Goal: Information Seeking & Learning: Learn about a topic

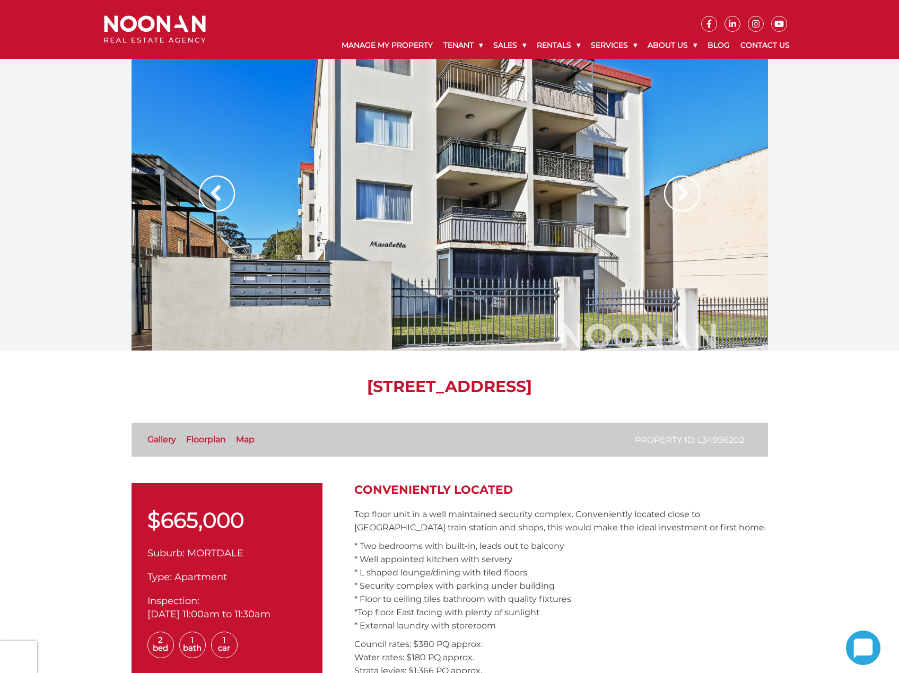
click at [679, 188] on img at bounding box center [682, 194] width 36 height 36
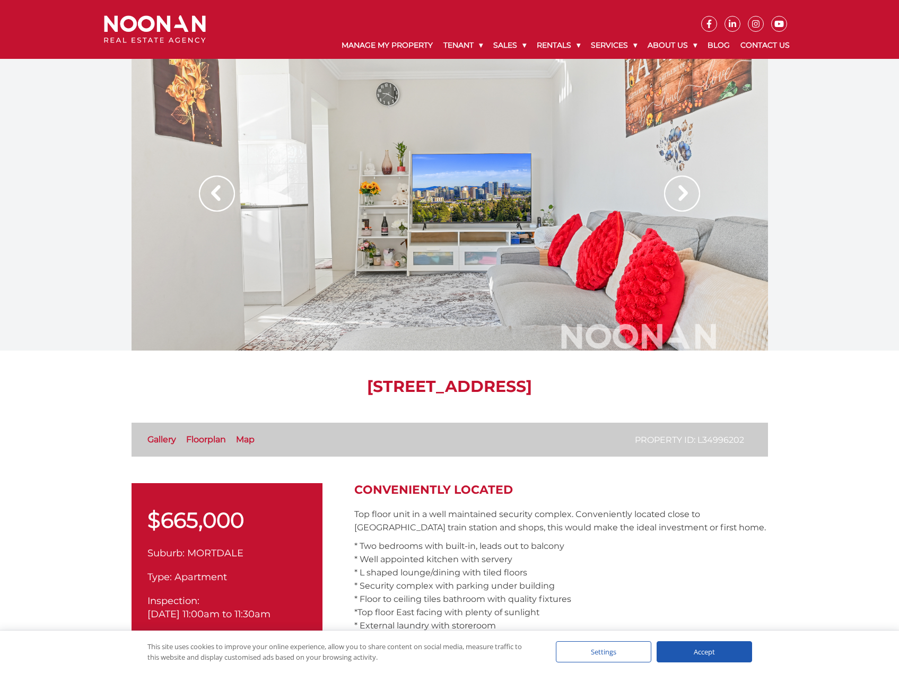
click at [679, 188] on img at bounding box center [682, 194] width 36 height 36
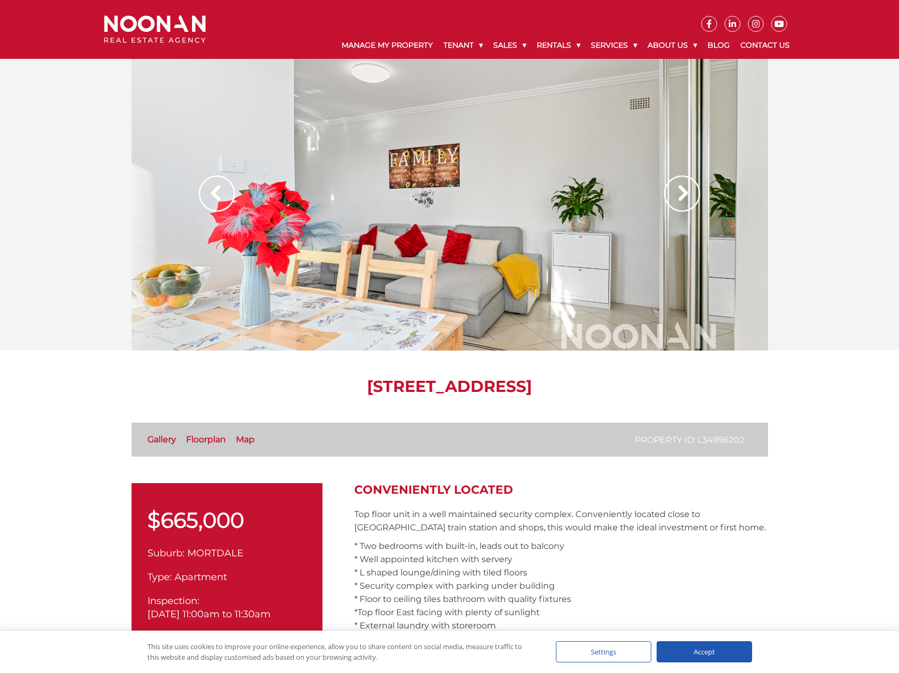
click at [679, 188] on img at bounding box center [682, 194] width 36 height 36
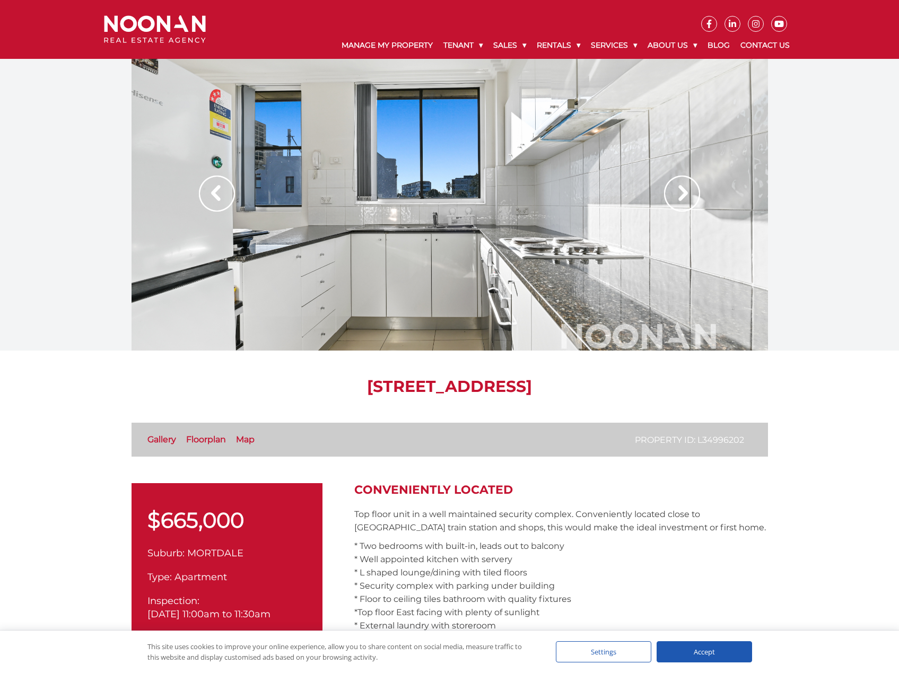
click at [679, 188] on img at bounding box center [682, 194] width 36 height 36
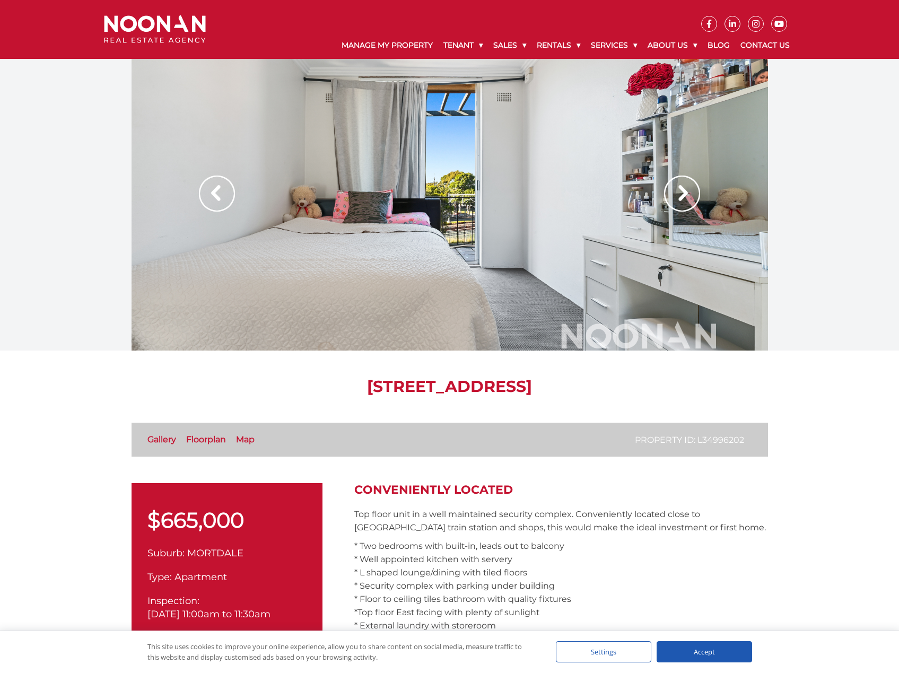
click at [679, 188] on img at bounding box center [682, 194] width 36 height 36
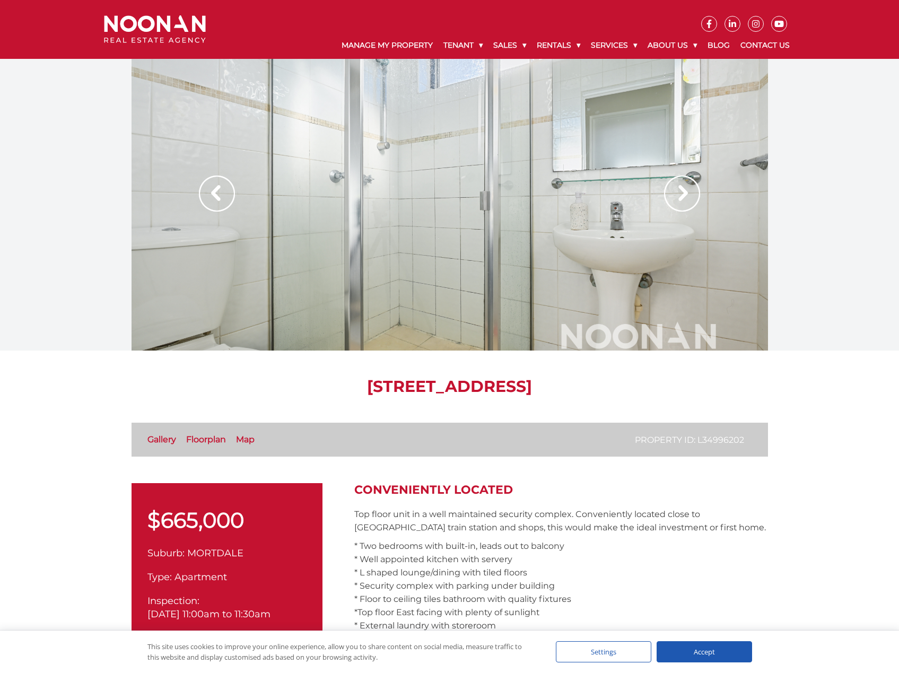
click at [678, 187] on img at bounding box center [682, 194] width 36 height 36
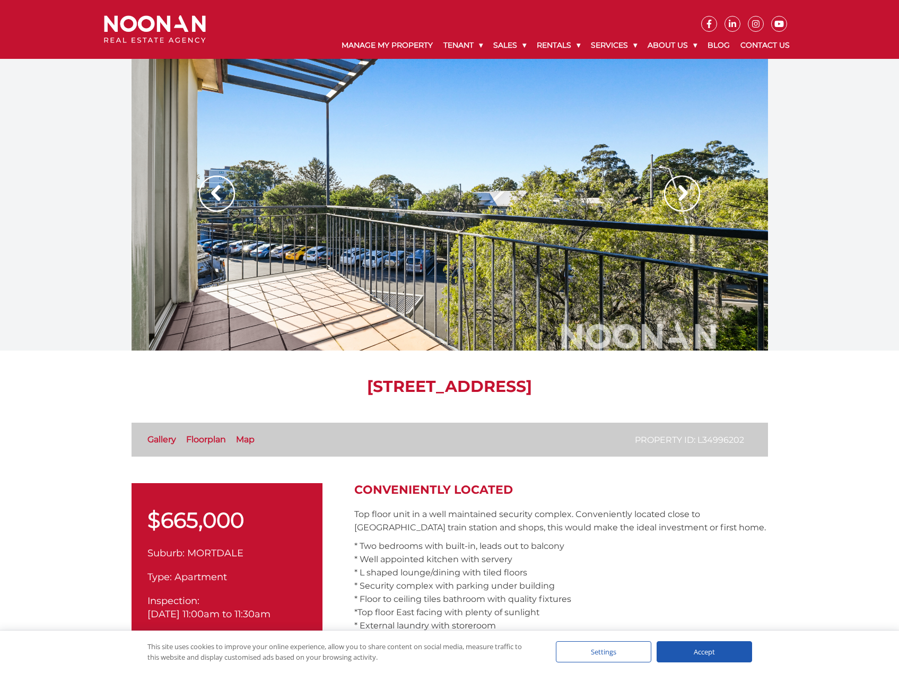
click at [678, 187] on img at bounding box center [682, 194] width 36 height 36
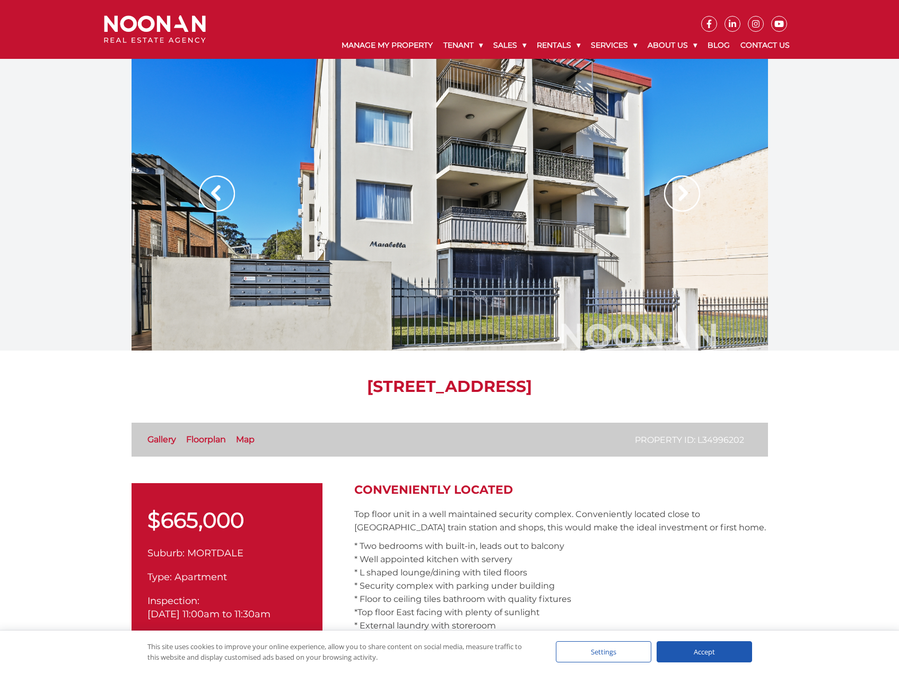
click at [678, 187] on img at bounding box center [682, 194] width 36 height 36
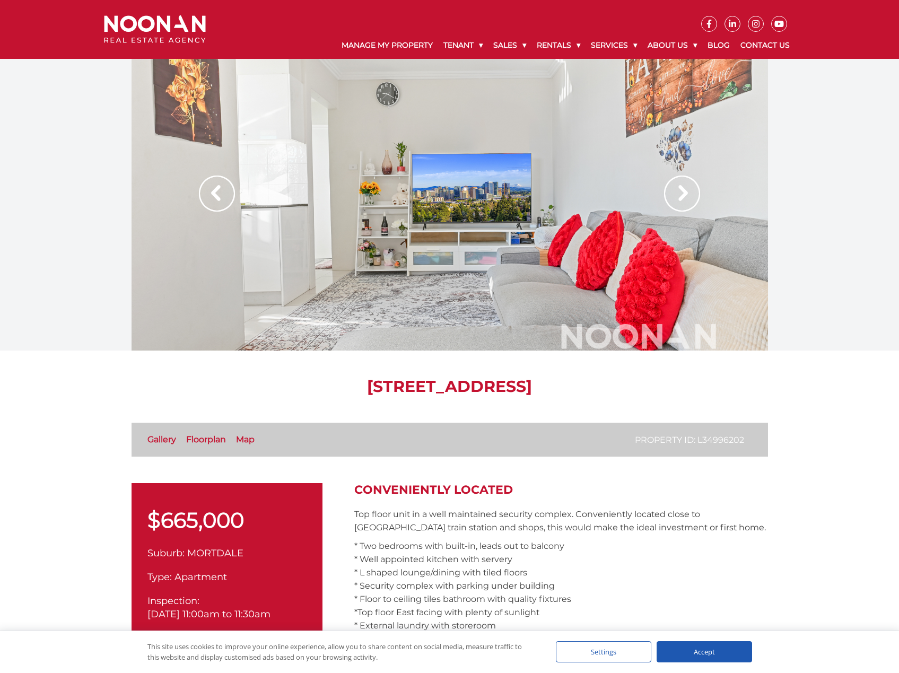
click at [678, 187] on img at bounding box center [682, 194] width 36 height 36
